Goal: Find contact information: Find contact information

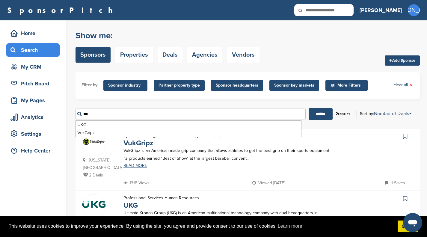
click at [323, 114] on input "******" at bounding box center [321, 114] width 24 height 12
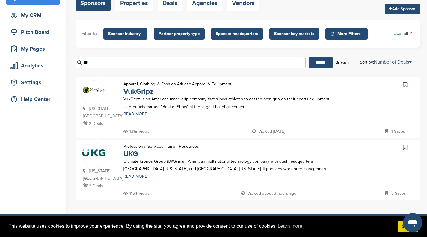
scroll to position [54, 0]
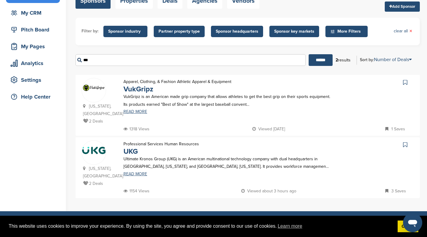
click at [143, 172] on link "READ MORE" at bounding box center [228, 174] width 210 height 4
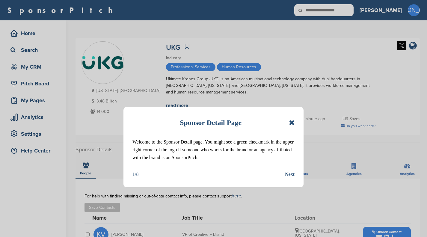
click at [290, 123] on icon at bounding box center [292, 122] width 6 height 7
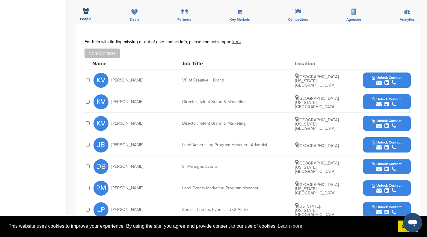
scroll to position [156, 0]
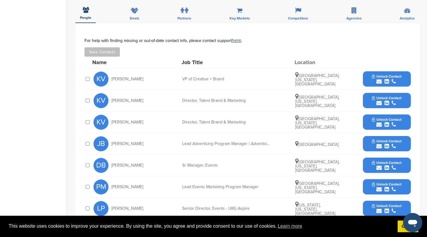
drag, startPoint x: 427, startPoint y: 67, endPoint x: 431, endPoint y: 122, distance: 54.4
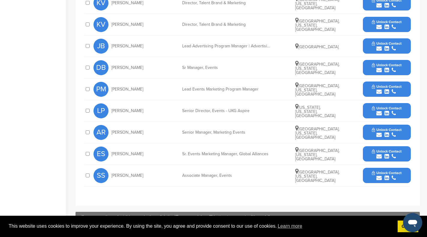
scroll to position [254, 0]
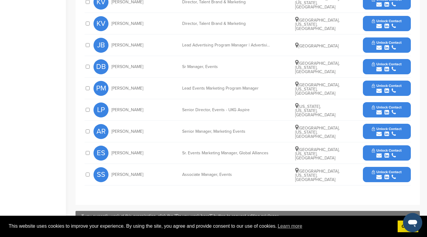
click at [387, 91] on icon "submit" at bounding box center [387, 90] width 4 height 5
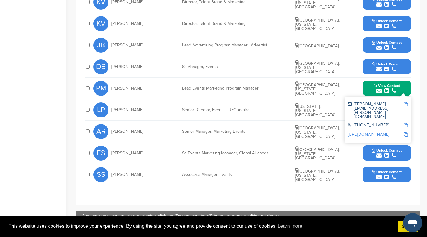
click at [367, 132] on link "[URL][DOMAIN_NAME]" at bounding box center [368, 134] width 41 height 5
drag, startPoint x: 389, startPoint y: 112, endPoint x: 371, endPoint y: 109, distance: 18.0
click at [353, 123] on div "[PHONE_NUMBER]" at bounding box center [375, 125] width 55 height 5
copy div "[PHONE_NUMBER]"
click at [406, 104] on img at bounding box center [406, 104] width 4 height 4
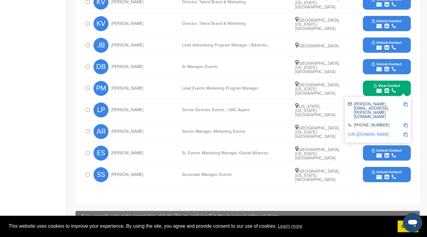
copy div "[PHONE_NUMBER]"
